Goal: Information Seeking & Learning: Learn about a topic

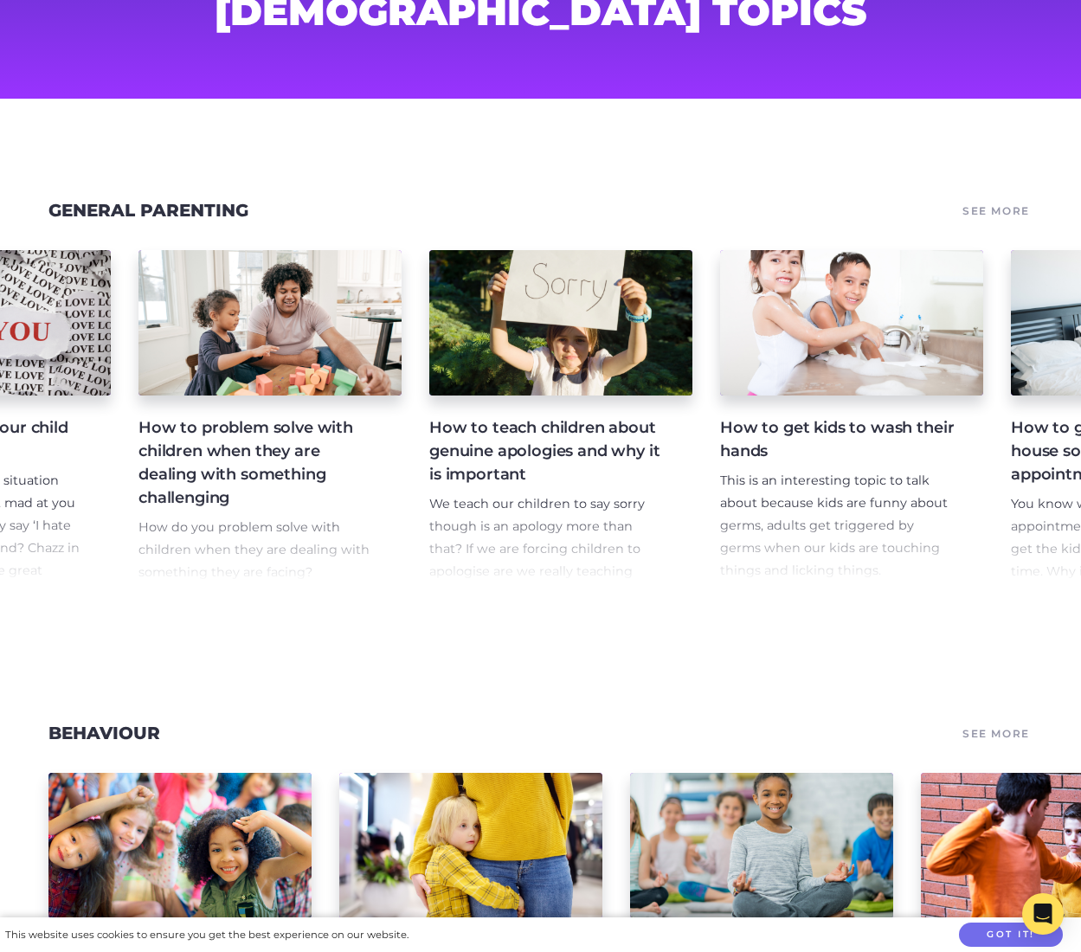
scroll to position [173, 0]
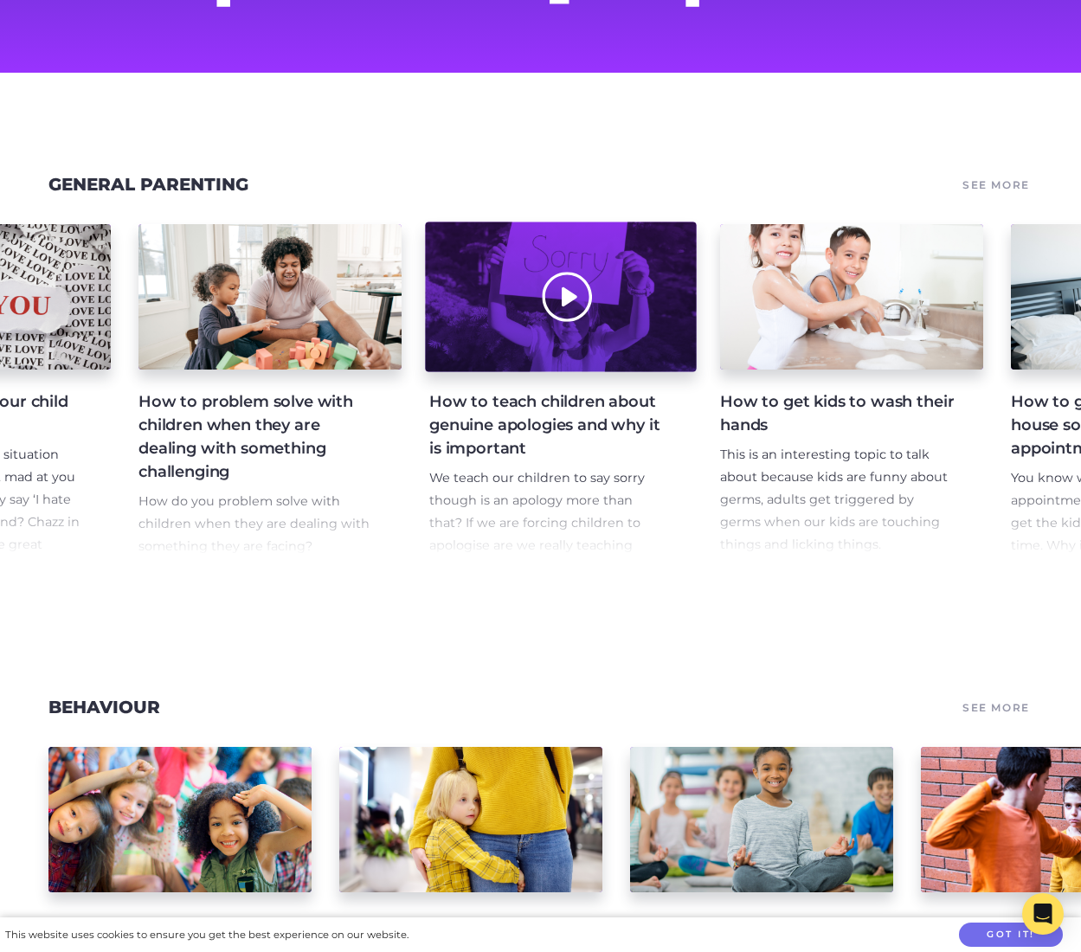
click at [529, 338] on div at bounding box center [560, 297] width 271 height 150
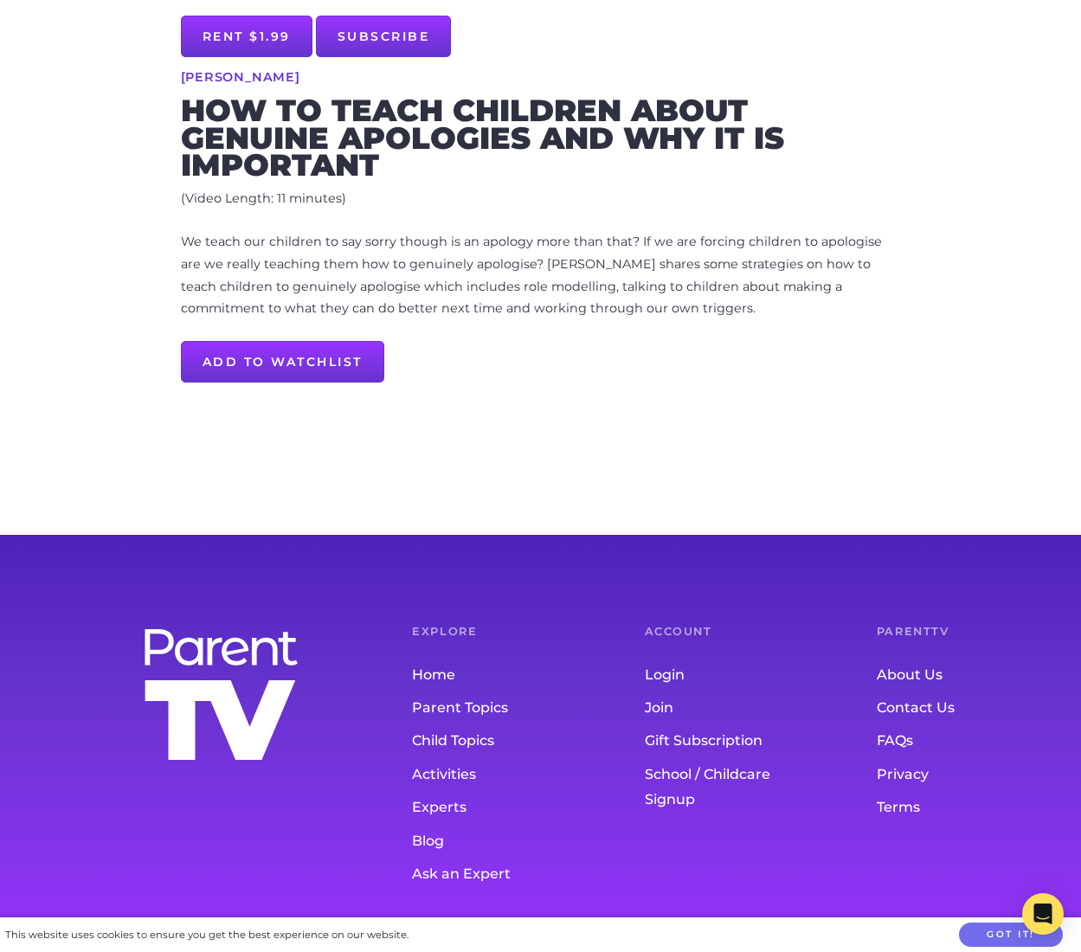
scroll to position [682, 0]
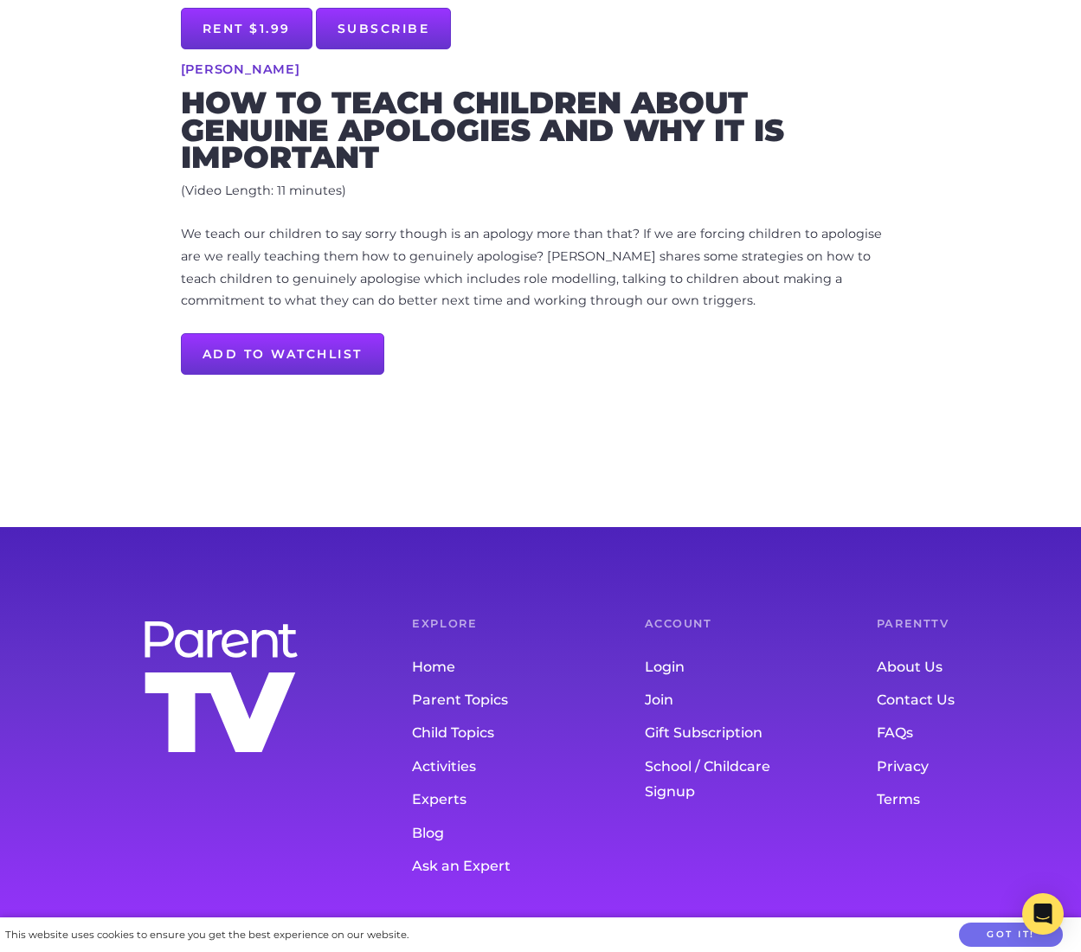
click at [467, 698] on link "Parent Topics" at bounding box center [493, 700] width 163 height 33
